Goal: Task Accomplishment & Management: Use online tool/utility

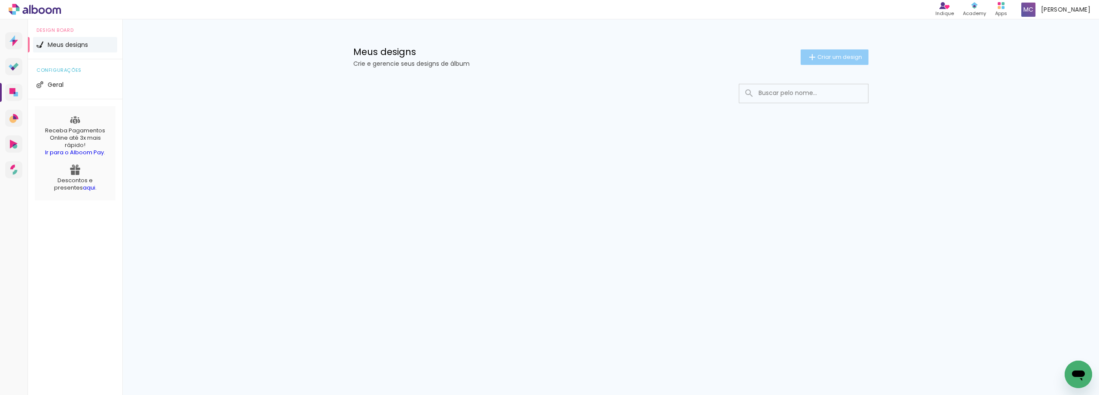
click at [849, 56] on span "Criar um design" at bounding box center [839, 57] width 45 height 6
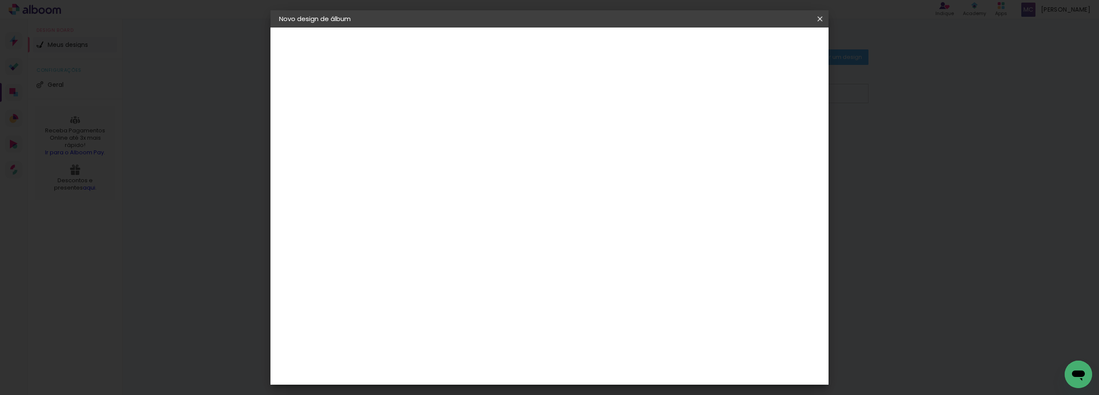
click at [821, 19] on iron-icon at bounding box center [820, 19] width 10 height 9
